Goal: Find specific page/section: Find specific page/section

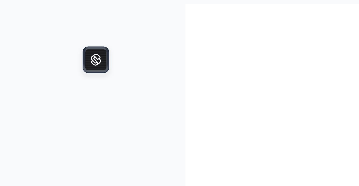
scroll to position [4, 0]
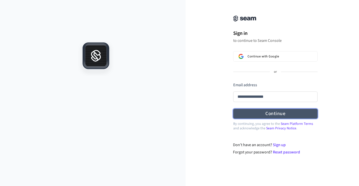
click at [280, 114] on form "**********" at bounding box center [275, 100] width 84 height 37
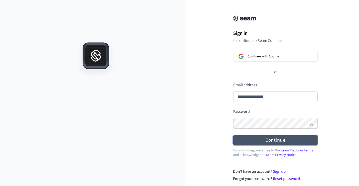
click at [274, 140] on button "Continue" at bounding box center [275, 140] width 84 height 10
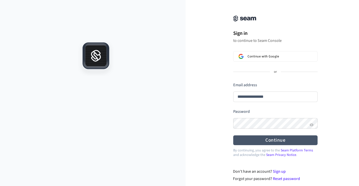
type input "**********"
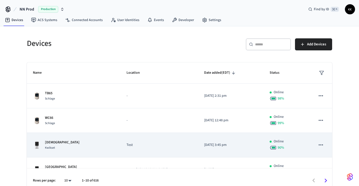
click at [84, 145] on div "Asscraft Kwikset" at bounding box center [73, 145] width 81 height 11
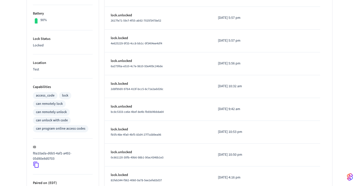
scroll to position [126, 0]
click at [37, 163] on icon at bounding box center [36, 164] width 7 height 7
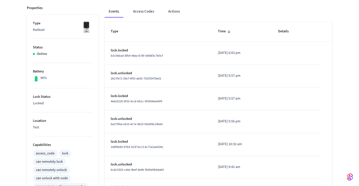
scroll to position [0, 0]
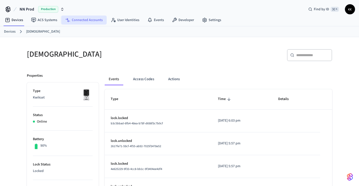
click at [92, 20] on link "Connected Accounts" at bounding box center [83, 20] width 45 height 9
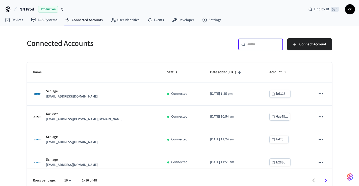
click at [265, 44] on input "text" at bounding box center [263, 44] width 33 height 5
paste input "**********"
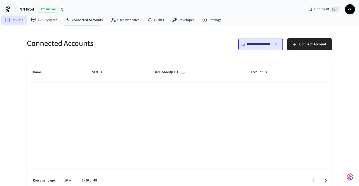
type input "**********"
click at [16, 19] on link "Devices" at bounding box center [14, 20] width 26 height 9
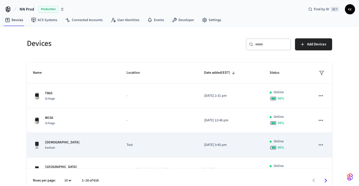
click at [75, 150] on td "Asscraft Kwikset" at bounding box center [74, 145] width 94 height 25
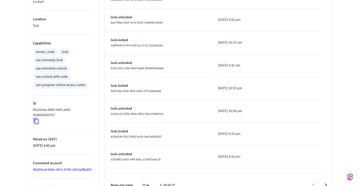
scroll to position [184, 0]
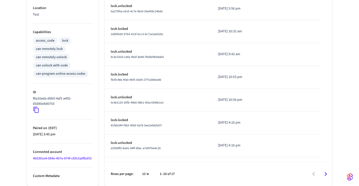
click at [57, 156] on link "4b030ce4-084e-467e-874f-c69c5a8fbd55" at bounding box center [62, 158] width 59 height 5
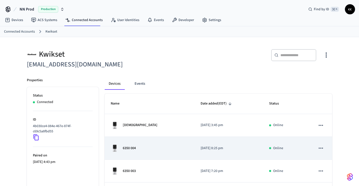
click at [164, 149] on div "6350 004" at bounding box center [150, 148] width 78 height 8
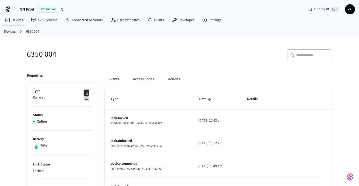
click at [8, 32] on link "Devices" at bounding box center [10, 31] width 12 height 5
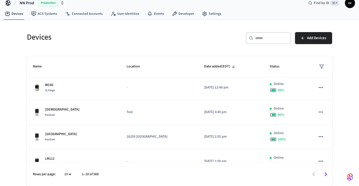
scroll to position [23, 0]
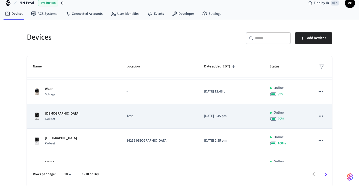
click at [322, 114] on icon "sticky table" at bounding box center [320, 116] width 7 height 7
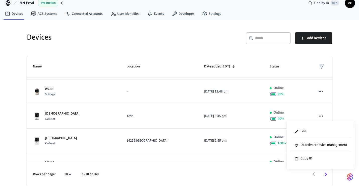
click at [147, 114] on div at bounding box center [179, 93] width 359 height 186
click at [147, 114] on p "Test" at bounding box center [158, 116] width 65 height 5
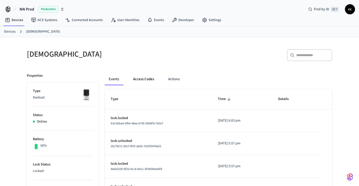
click at [146, 79] on button "Access Codes" at bounding box center [143, 79] width 29 height 12
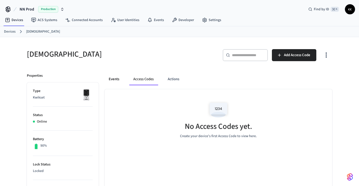
click at [113, 78] on button "Events" at bounding box center [114, 79] width 19 height 12
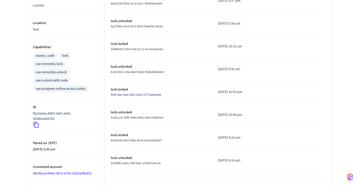
scroll to position [184, 0]
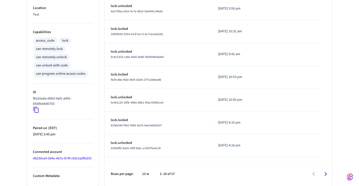
click at [36, 107] on icon at bounding box center [36, 110] width 7 height 7
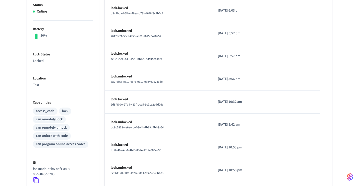
scroll to position [0, 0]
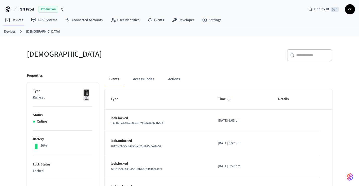
click at [8, 32] on link "Devices" at bounding box center [10, 31] width 12 height 5
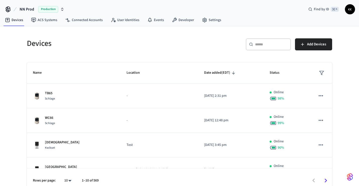
click at [260, 44] on input "text" at bounding box center [271, 44] width 33 height 5
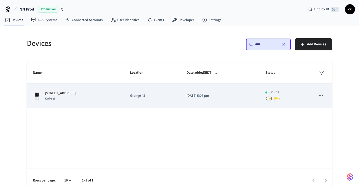
type input "****"
click at [169, 95] on p "Grange 45" at bounding box center [152, 95] width 44 height 5
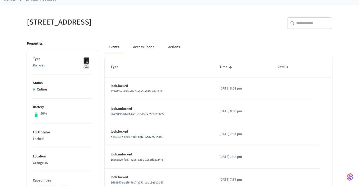
scroll to position [33, 0]
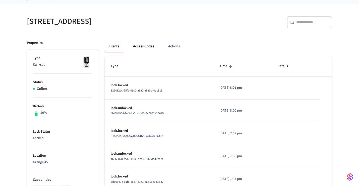
click at [149, 47] on button "Access Codes" at bounding box center [143, 46] width 29 height 12
